Goal: Information Seeking & Learning: Learn about a topic

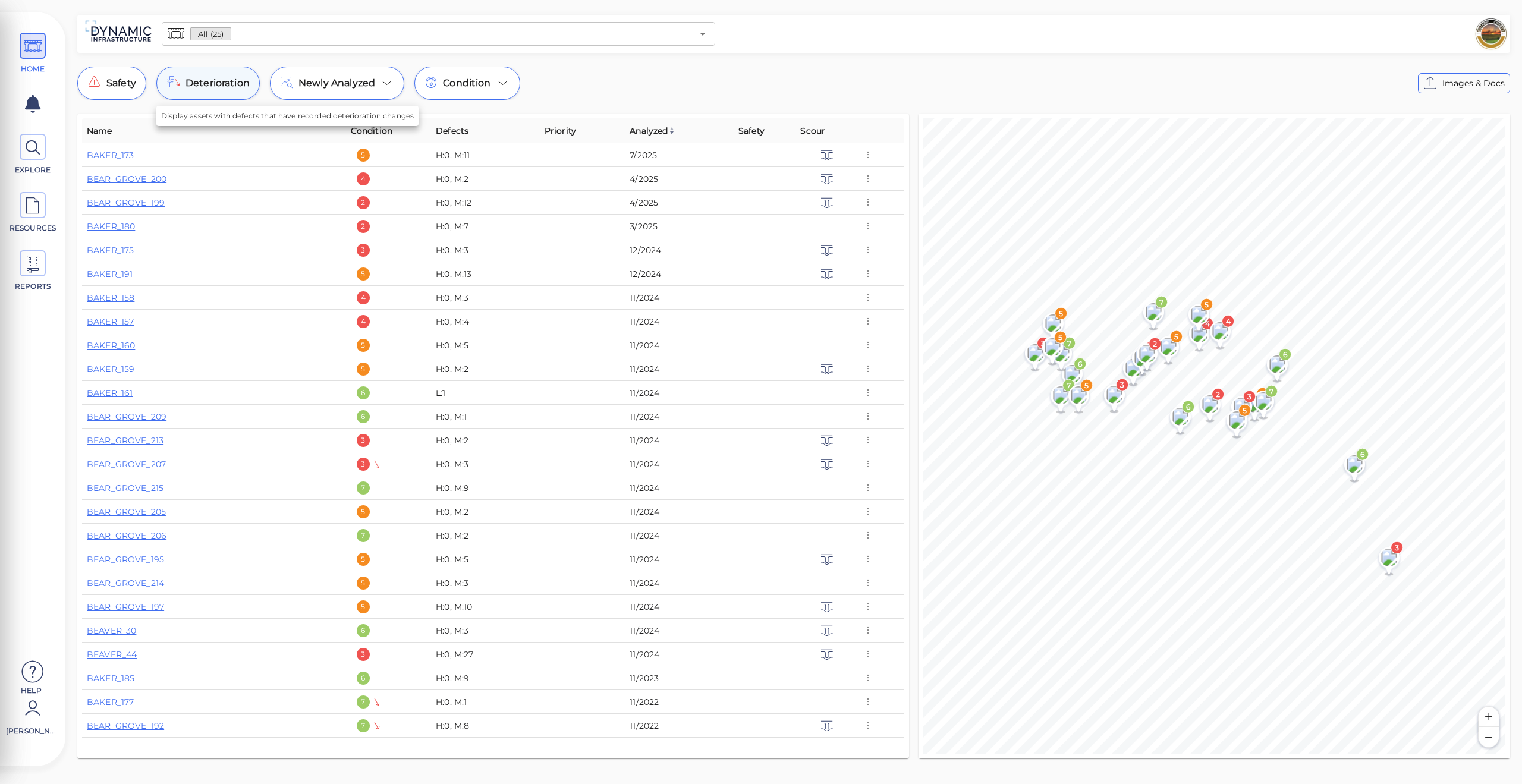
click at [202, 83] on span "Deterioration" at bounding box center [218, 83] width 64 height 14
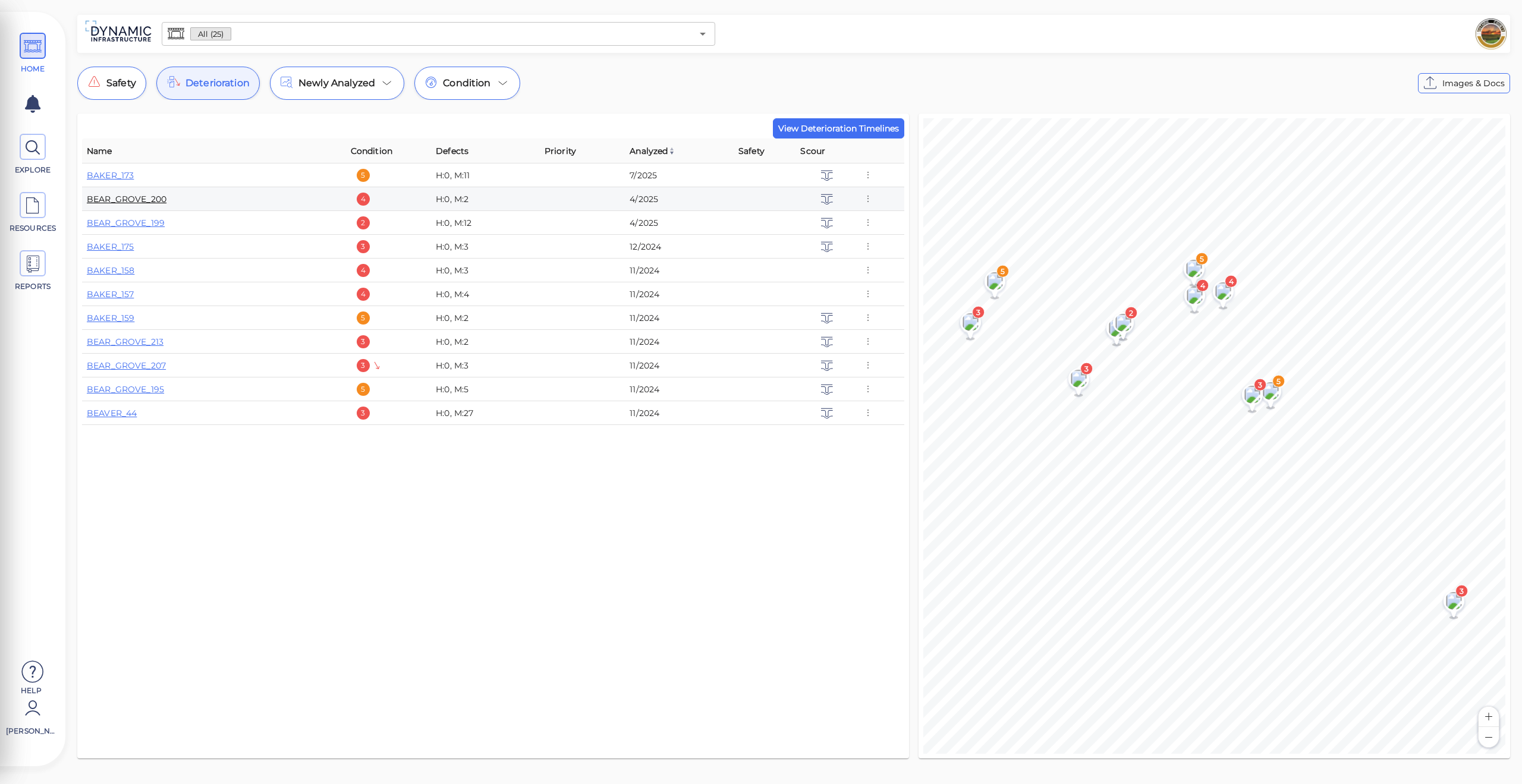
click at [146, 203] on link "BEAR_GROVE_200" at bounding box center [127, 199] width 79 height 11
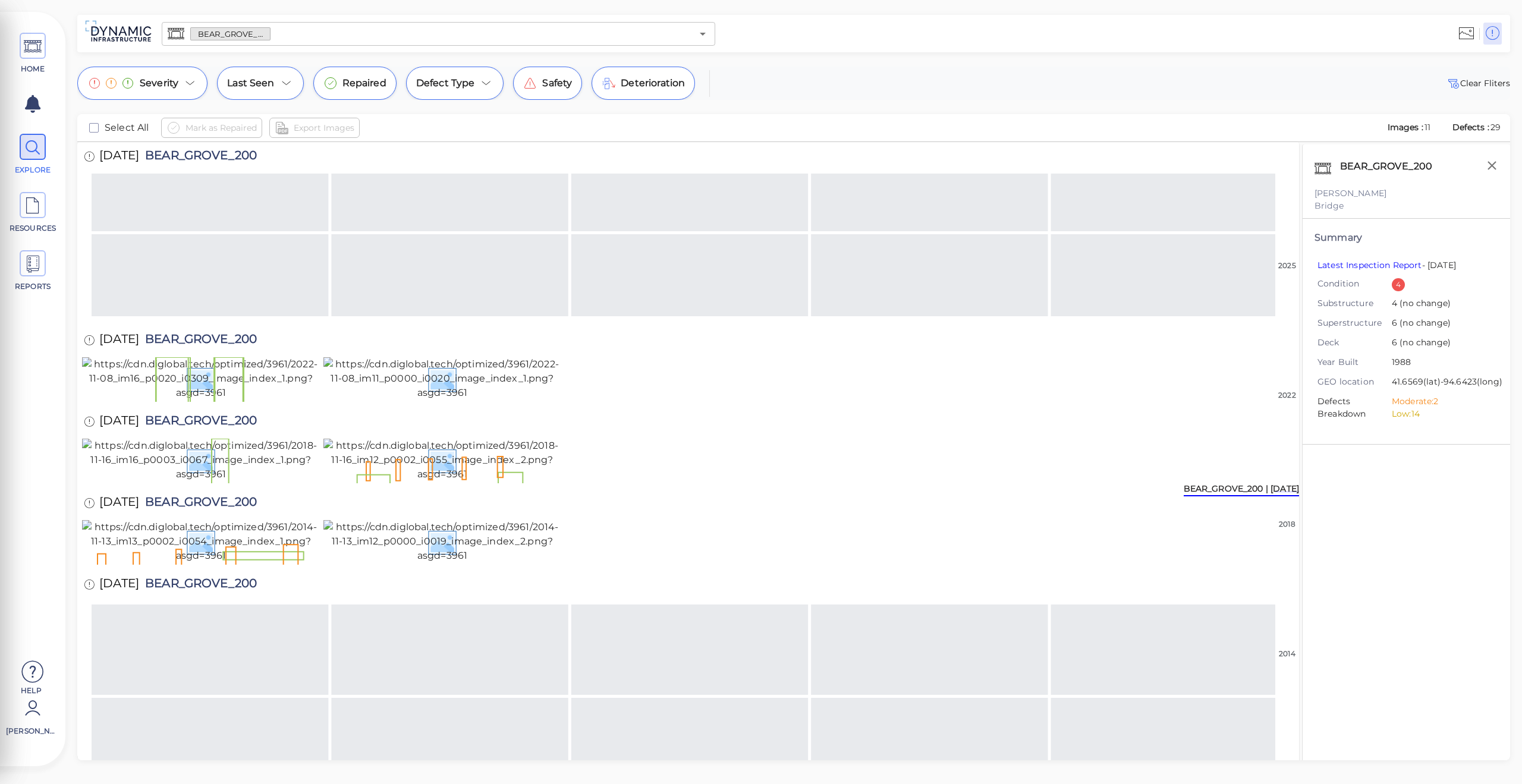
scroll to position [240, 0]
click at [192, 481] on img at bounding box center [201, 459] width 238 height 42
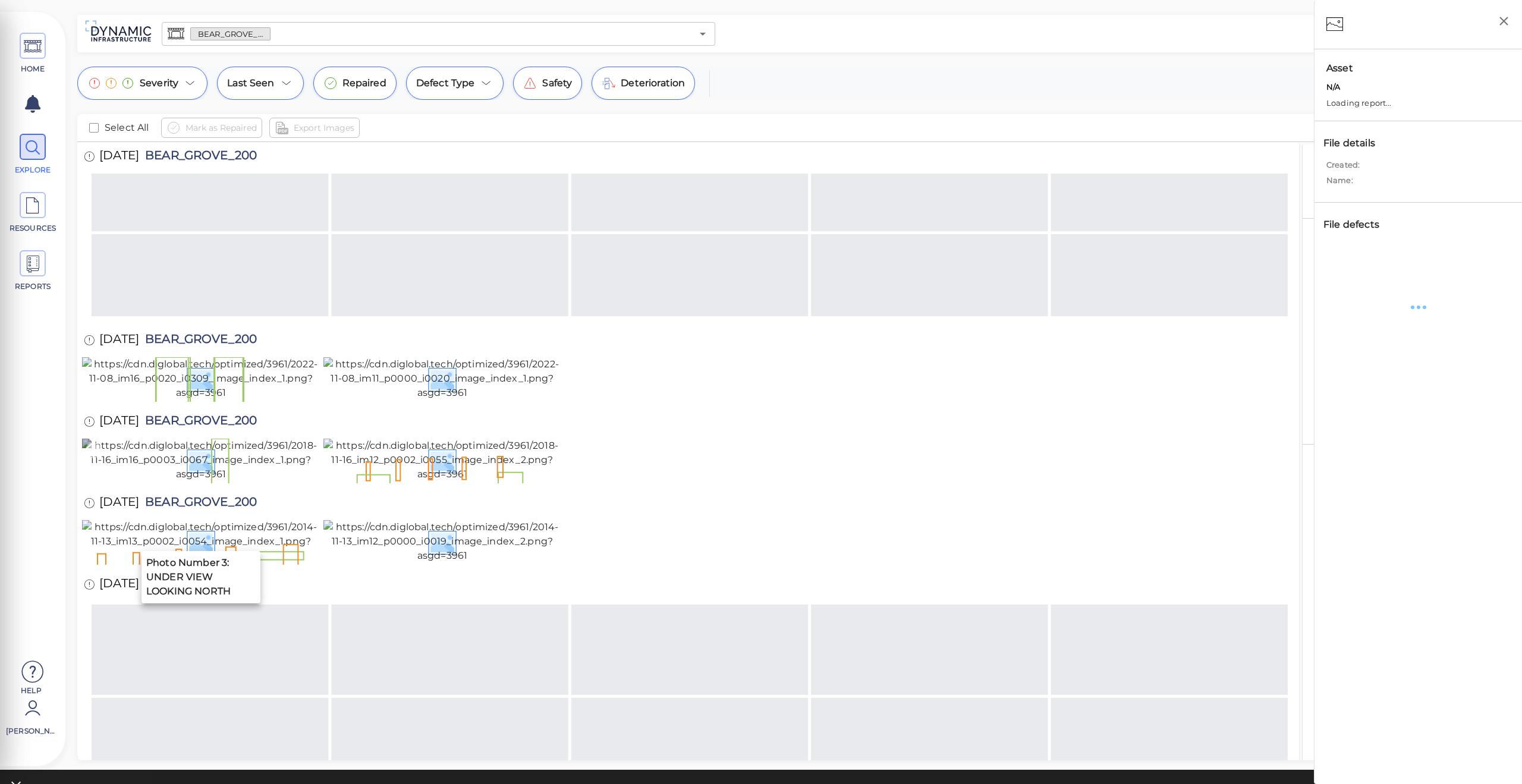
scroll to position [238, 0]
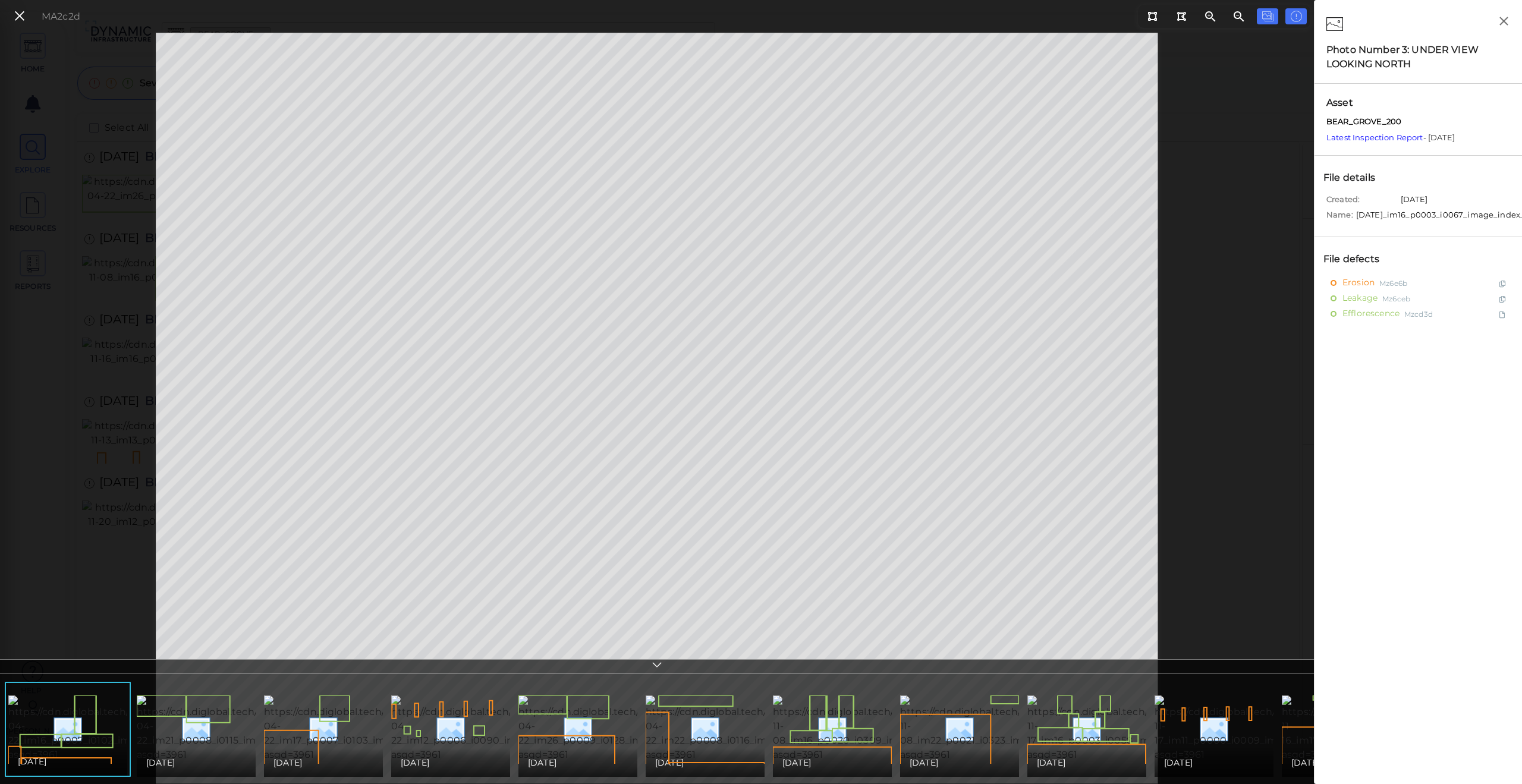
click at [1219, 464] on div "MA2c2d" at bounding box center [657, 408] width 1314 height 751
click at [649, 665] on div at bounding box center [657, 666] width 1314 height 15
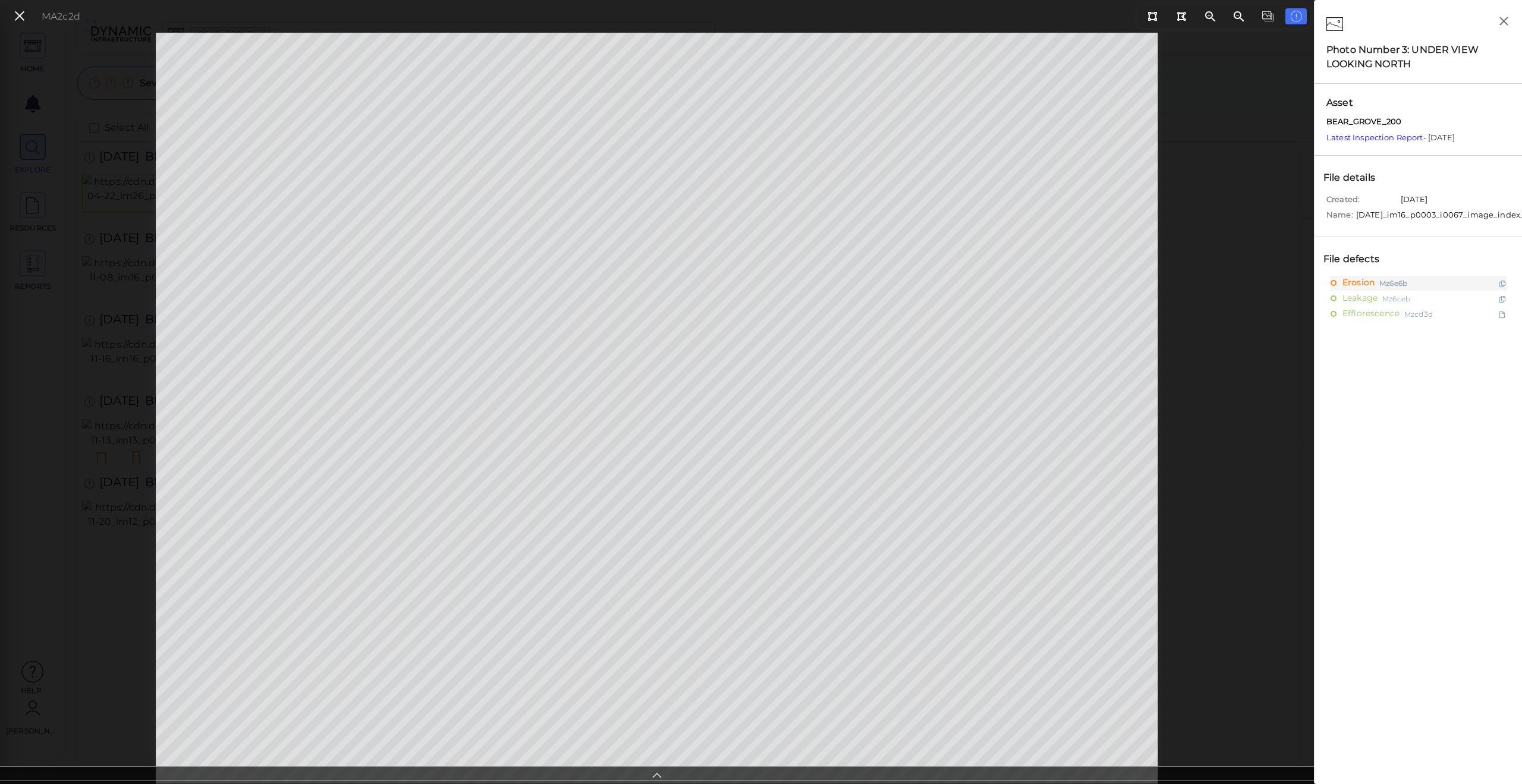
click at [656, 776] on icon at bounding box center [656, 774] width 12 height 14
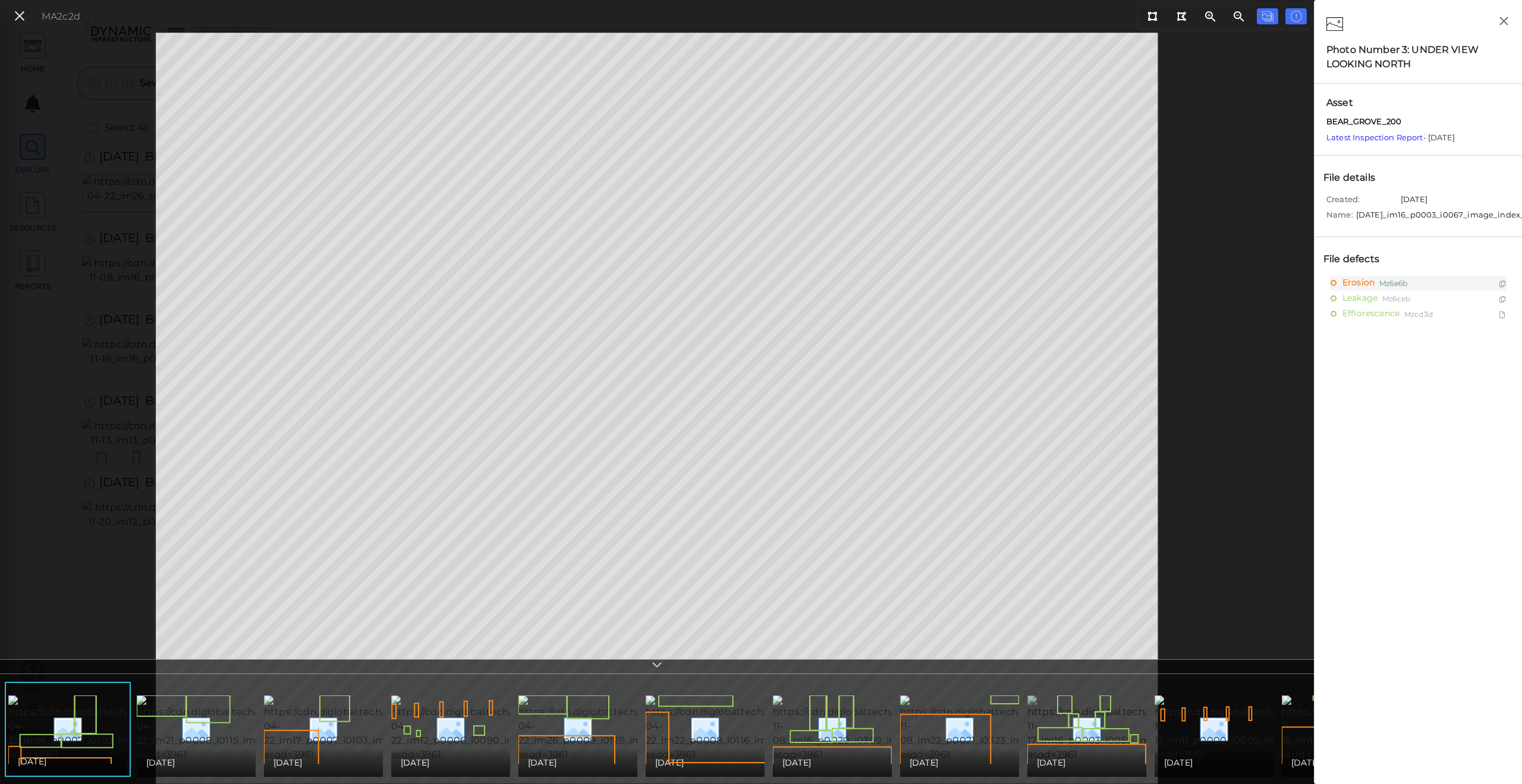
click at [1080, 735] on img at bounding box center [1137, 728] width 220 height 66
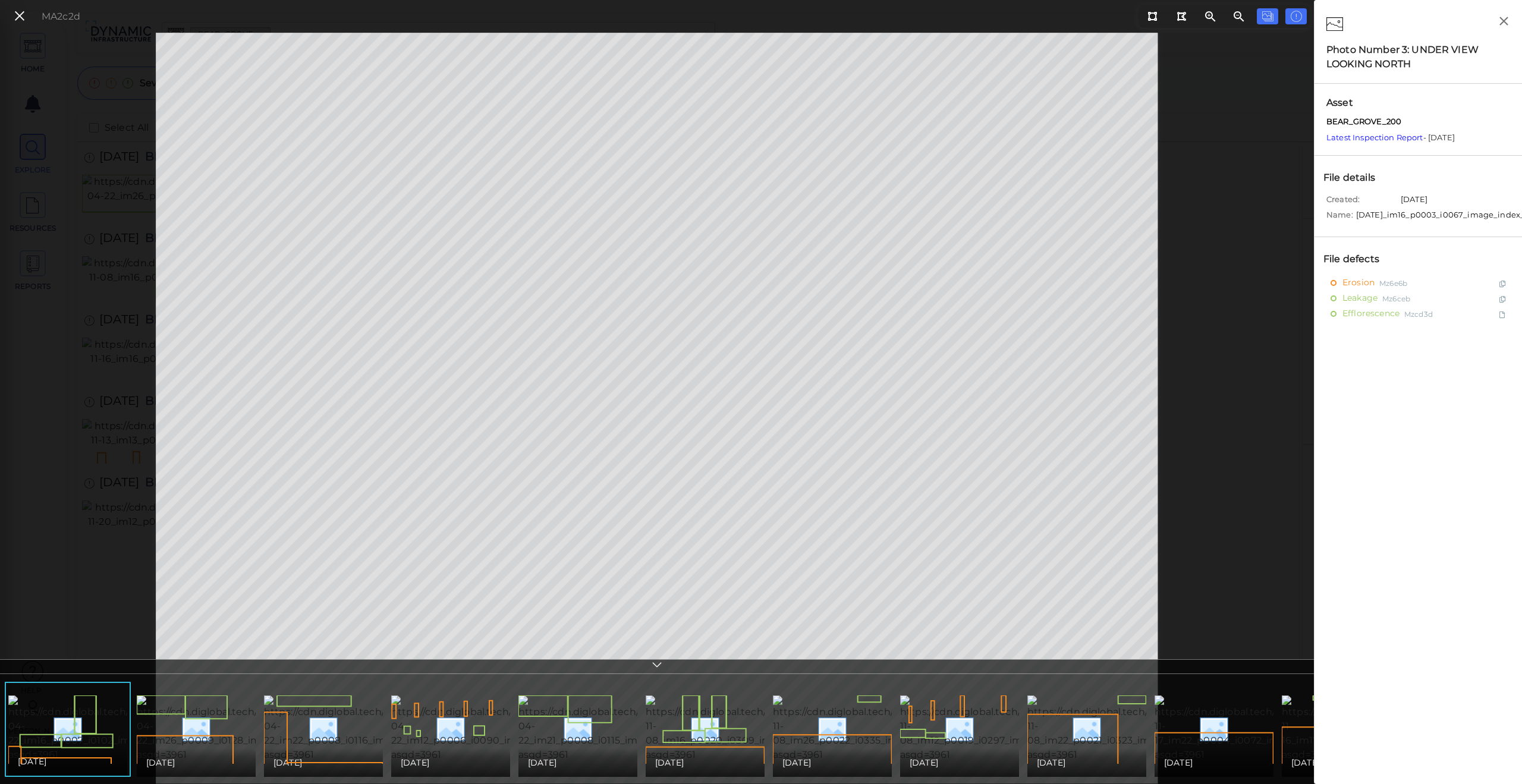
click at [657, 664] on icon at bounding box center [656, 666] width 12 height 14
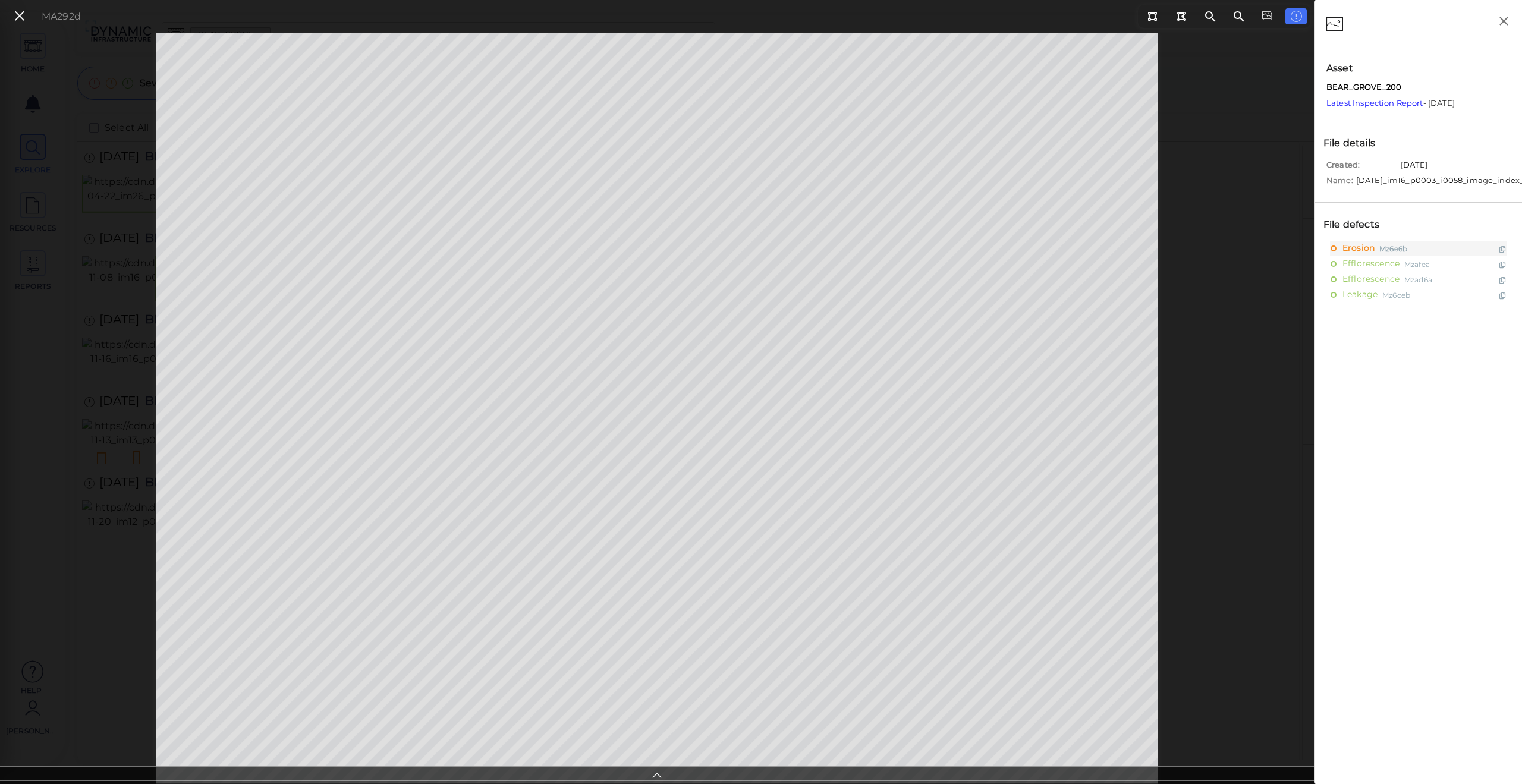
click at [657, 776] on icon at bounding box center [656, 774] width 12 height 14
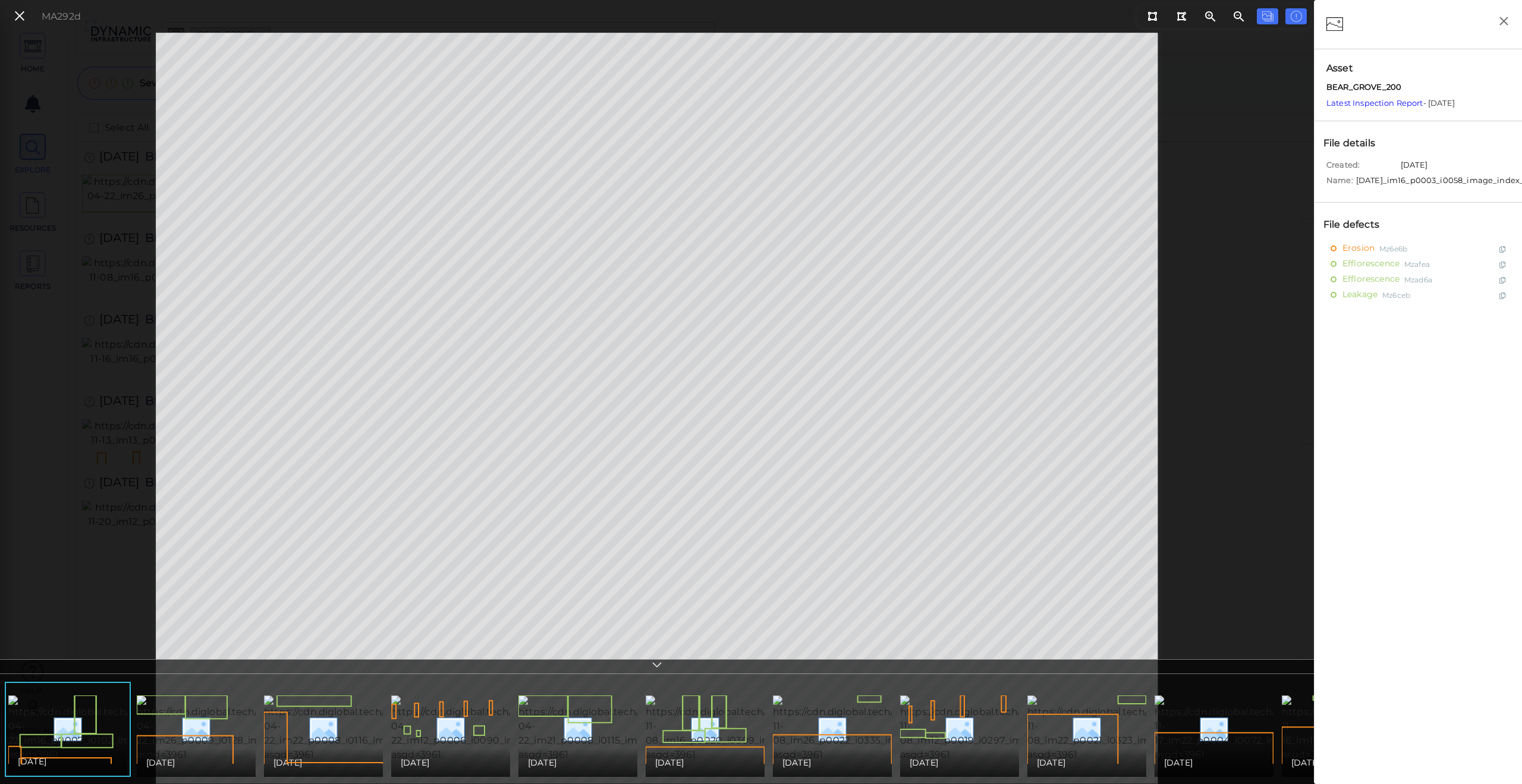
click at [1208, 283] on div "MA292d" at bounding box center [657, 408] width 1314 height 751
click at [116, 754] on div "04/21/2025" at bounding box center [68, 761] width 100 height 14
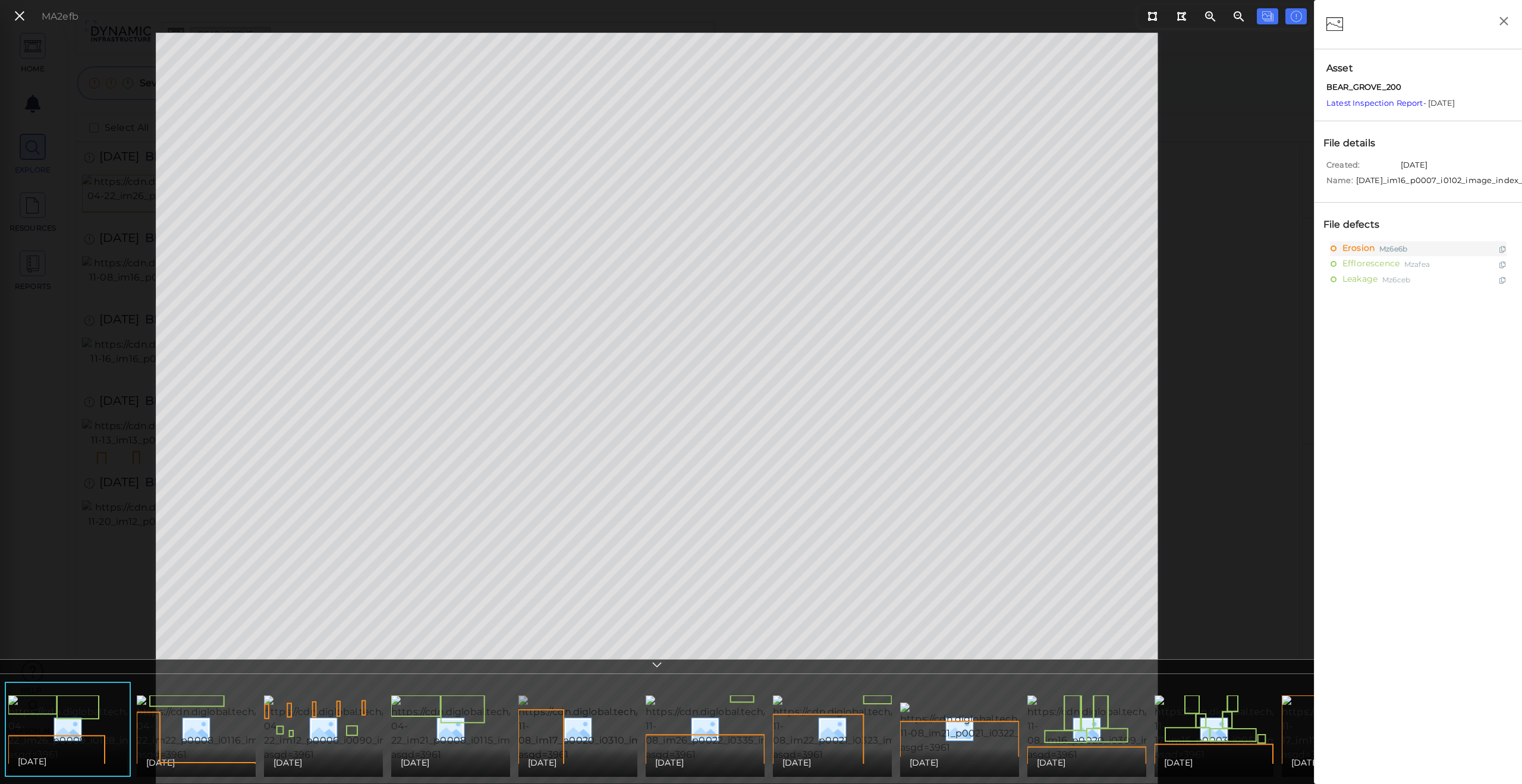
click at [536, 726] on img at bounding box center [627, 728] width 219 height 66
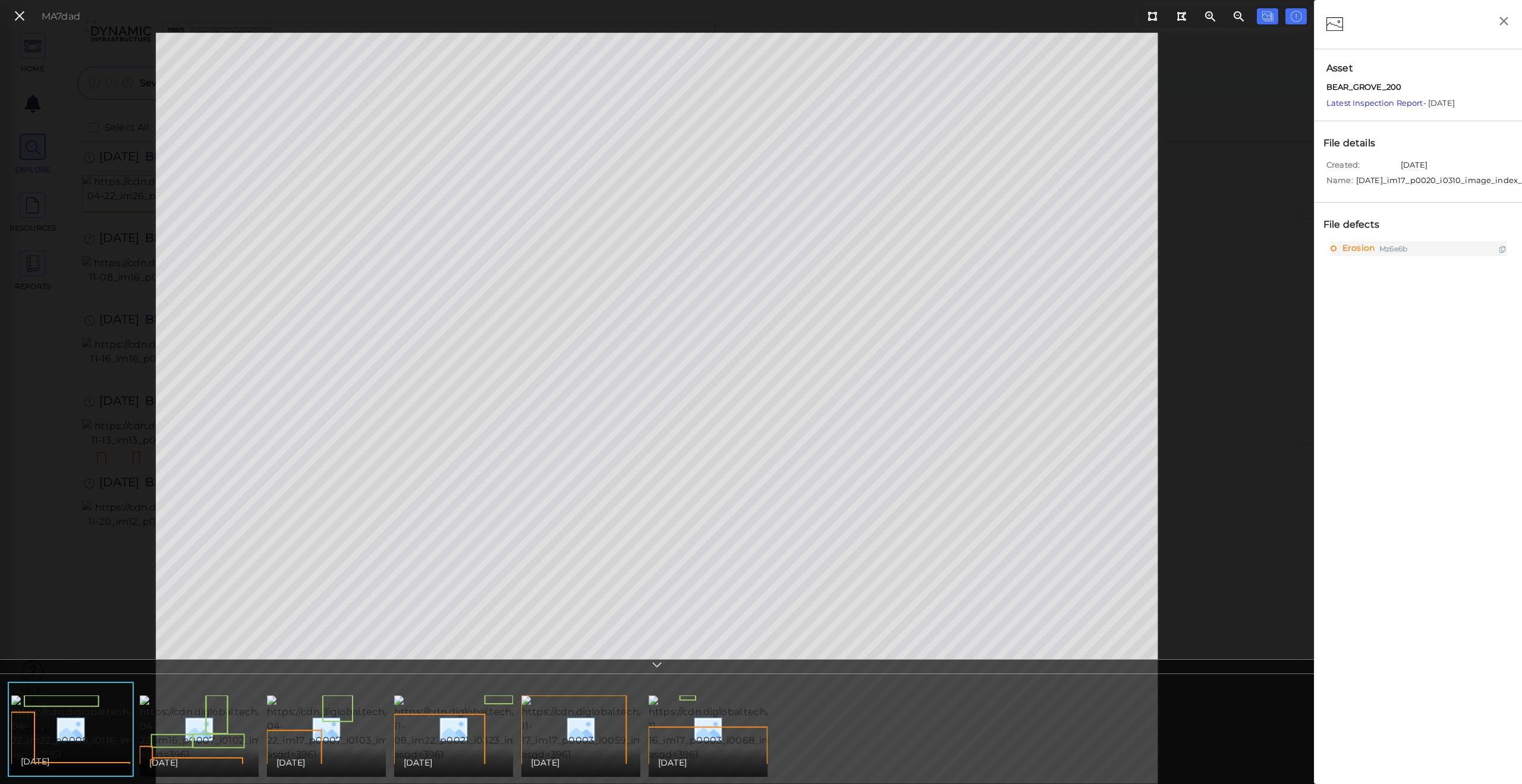
click at [208, 745] on img at bounding box center [249, 728] width 219 height 66
